Goal: Transaction & Acquisition: Obtain resource

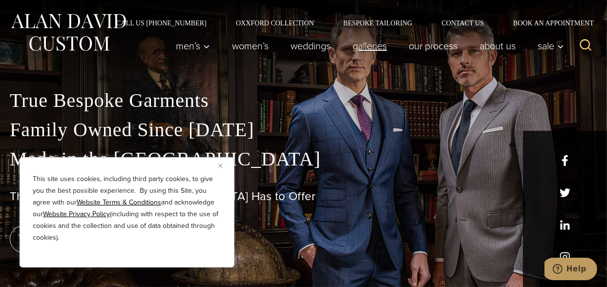
click at [362, 44] on link "Galleries" at bounding box center [370, 46] width 56 height 20
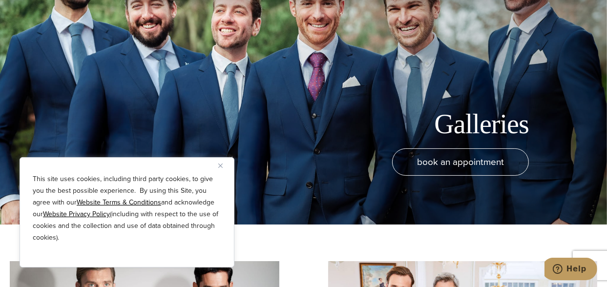
scroll to position [98, 0]
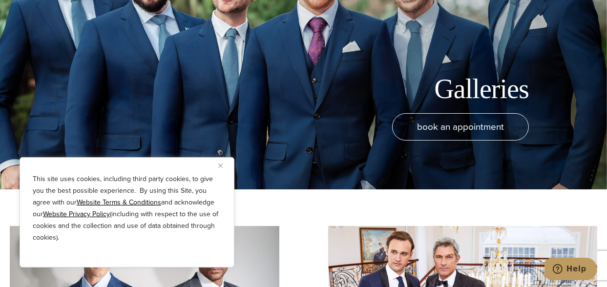
click at [221, 164] on img "Close" at bounding box center [220, 166] width 4 height 4
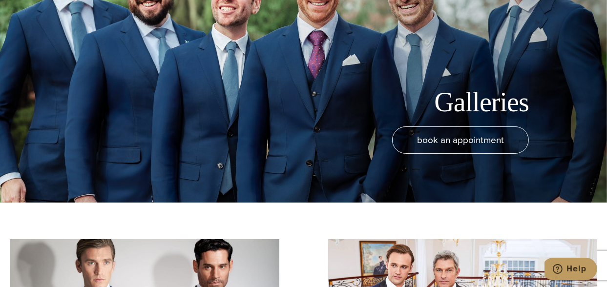
scroll to position [0, 0]
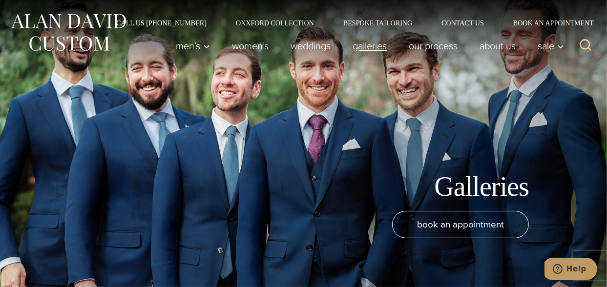
click at [368, 46] on link "Galleries" at bounding box center [370, 46] width 56 height 20
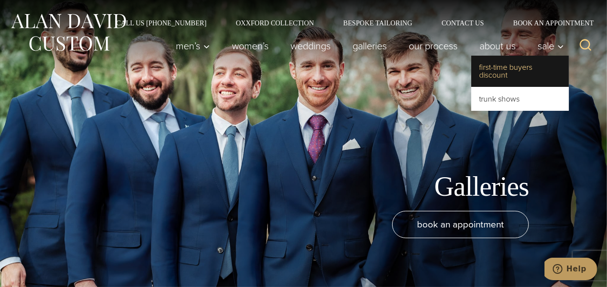
click at [493, 74] on link "First-Time Buyers Discount" at bounding box center [520, 71] width 98 height 31
